Goal: Check status: Check status

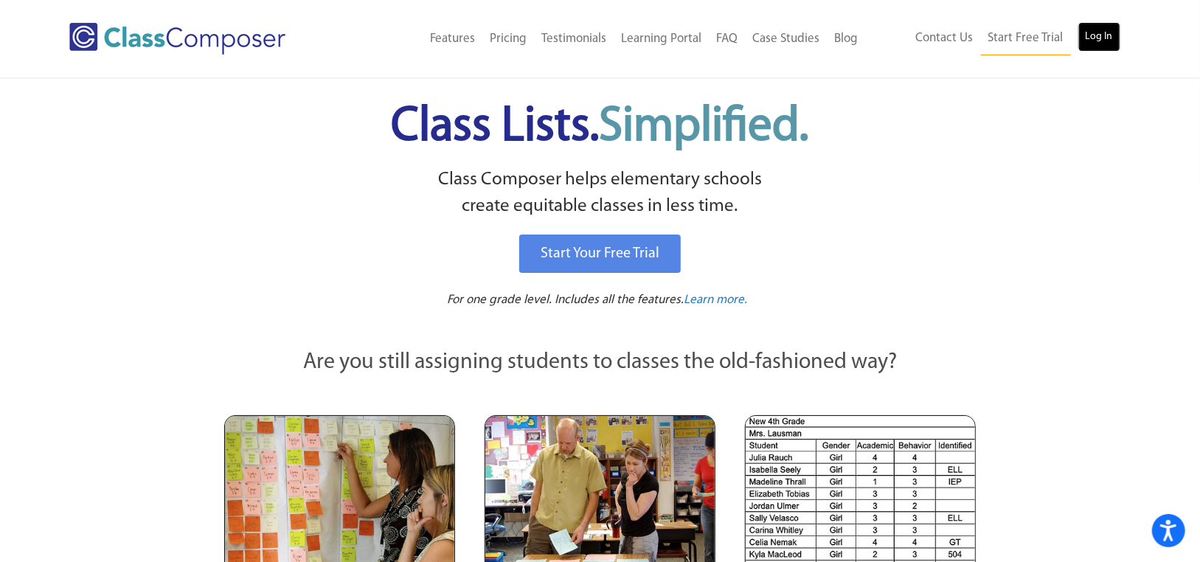
click at [1098, 33] on link "Log In" at bounding box center [1099, 36] width 42 height 29
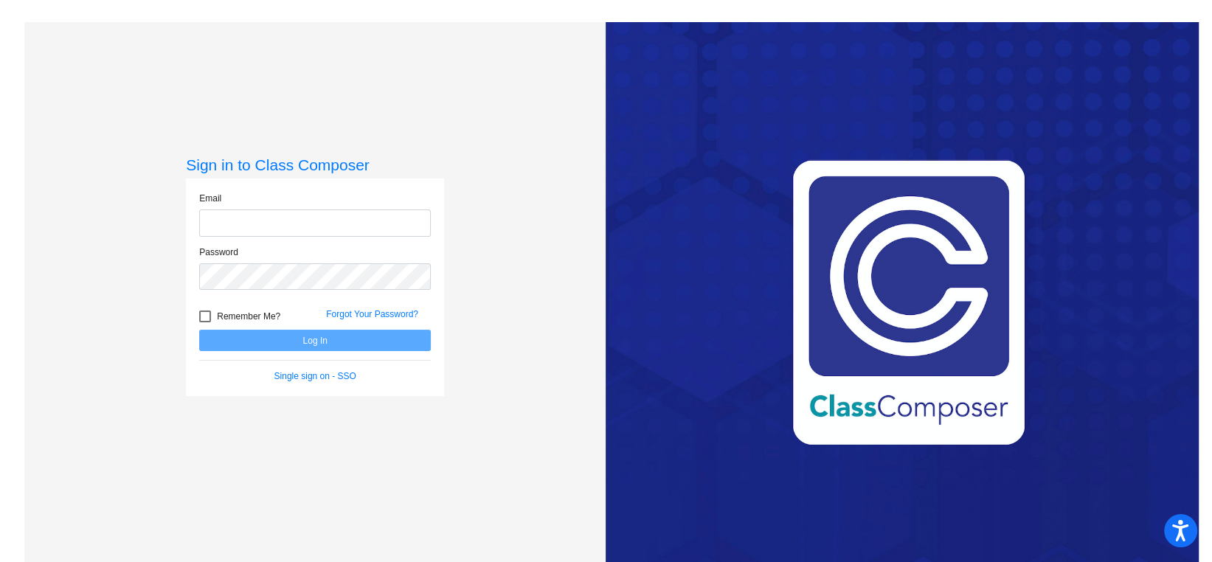
type input "[EMAIL_ADDRESS][DOMAIN_NAME]"
click at [310, 338] on button "Log In" at bounding box center [315, 340] width 232 height 21
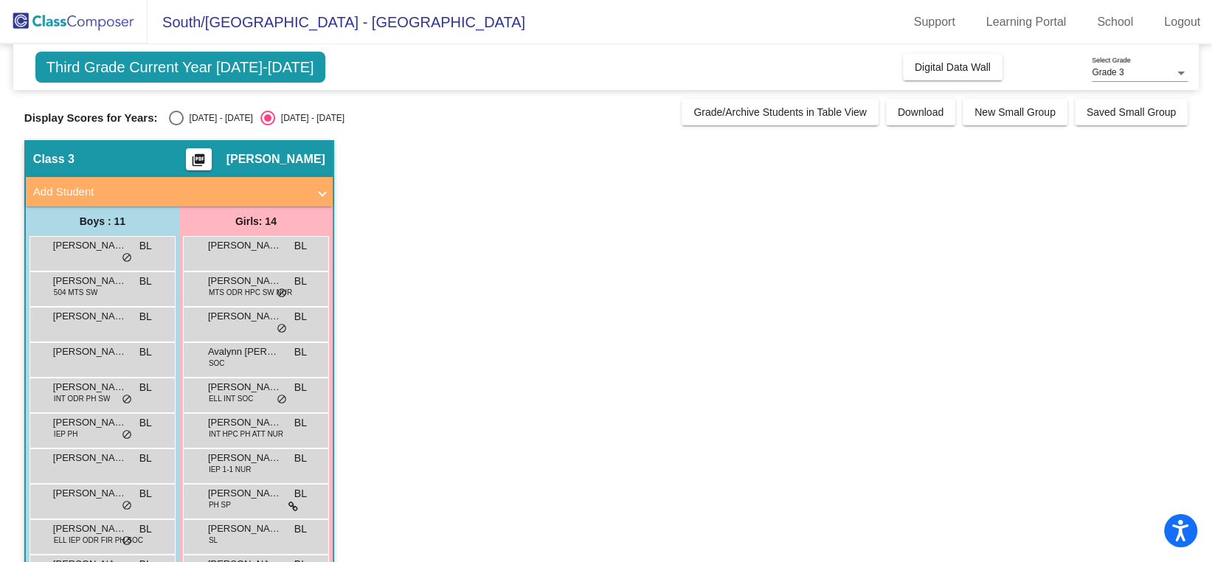
click at [169, 114] on div "Select an option" at bounding box center [176, 118] width 15 height 15
click at [176, 125] on input "[DATE] - [DATE]" at bounding box center [176, 125] width 1 height 1
radio input "true"
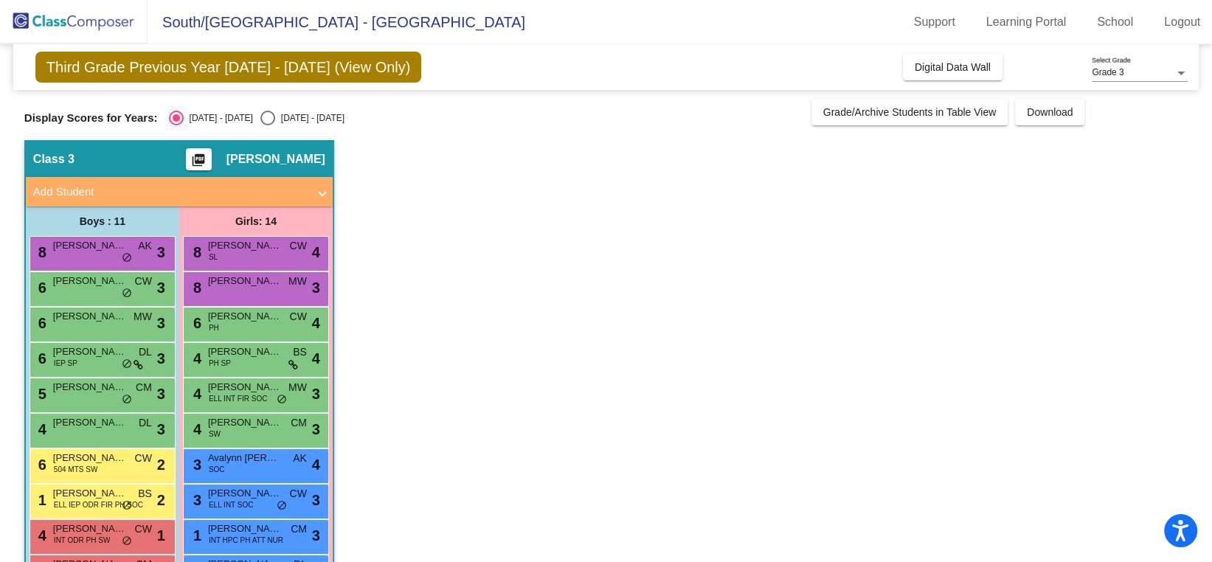
scroll to position [192, 0]
